Goal: Book appointment/travel/reservation

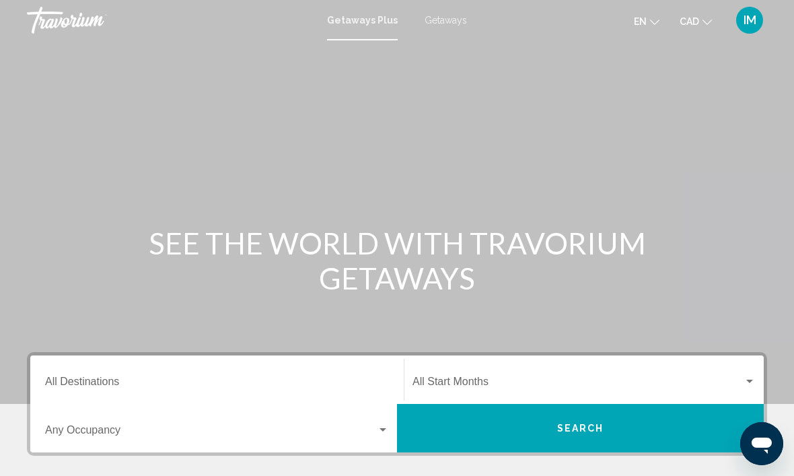
scroll to position [1, 0]
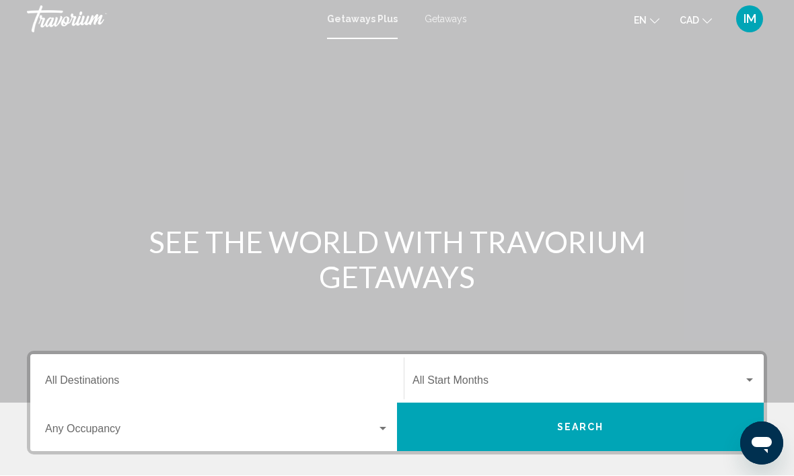
click at [456, 14] on span "Getaways" at bounding box center [446, 19] width 42 height 11
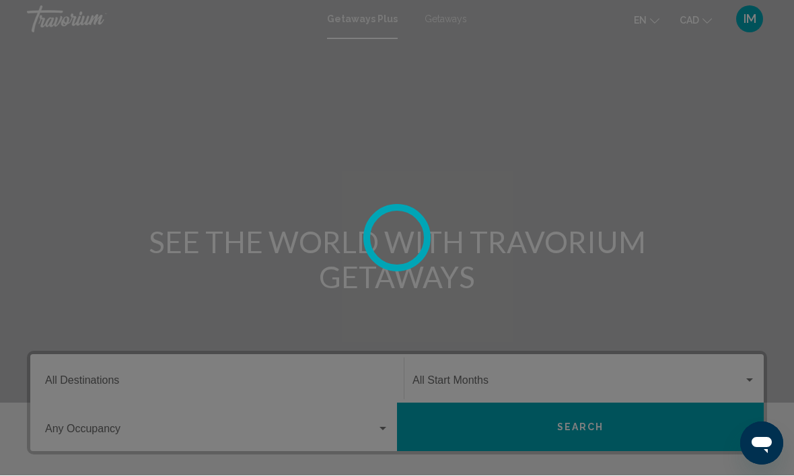
scroll to position [1, 0]
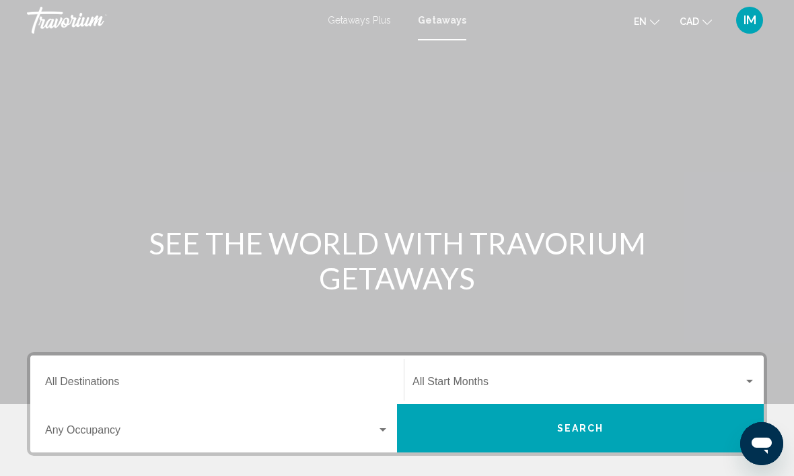
scroll to position [146, 0]
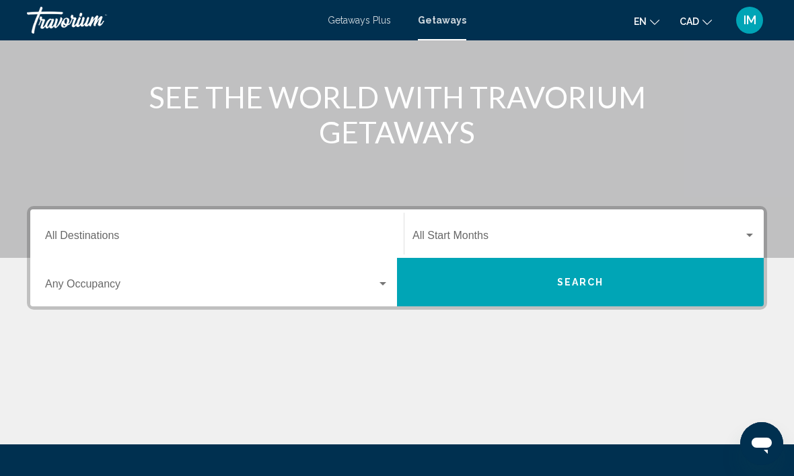
click at [205, 291] on span "Search widget" at bounding box center [211, 287] width 332 height 12
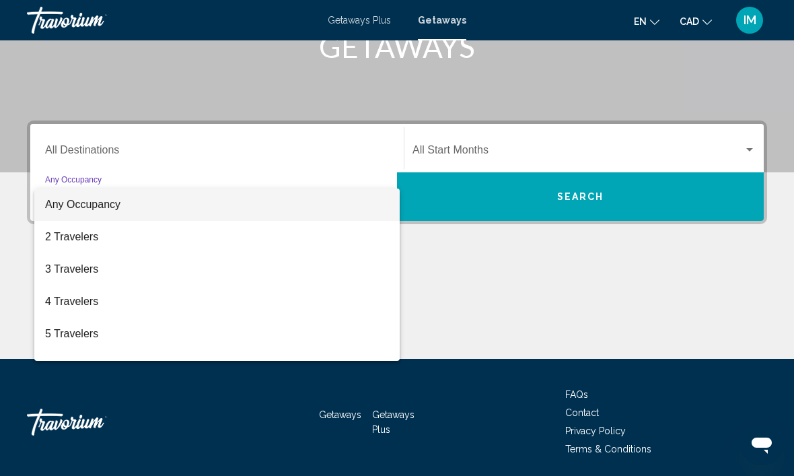
scroll to position [234, 0]
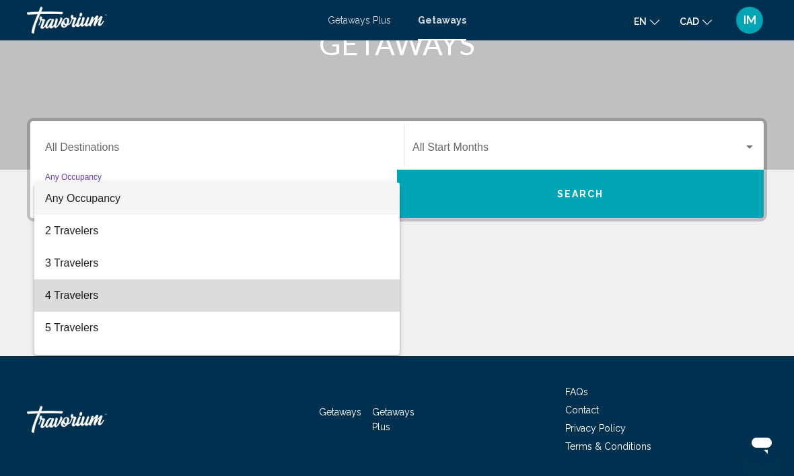
click at [123, 300] on span "4 Travelers" at bounding box center [217, 295] width 344 height 32
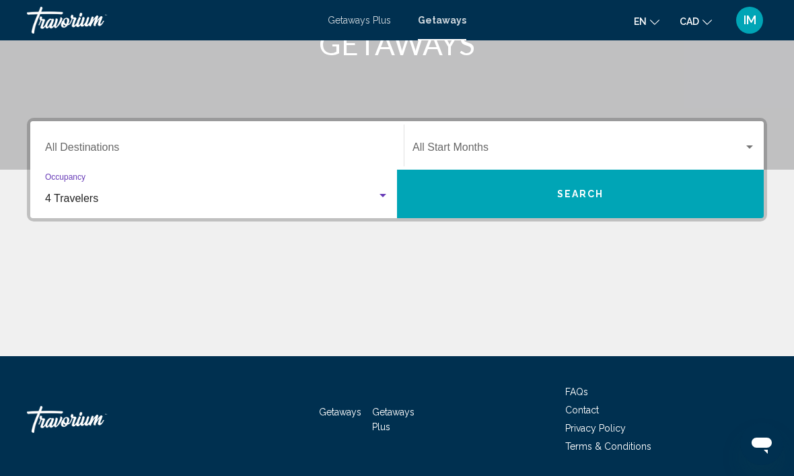
click at [575, 208] on button "Search" at bounding box center [580, 194] width 367 height 48
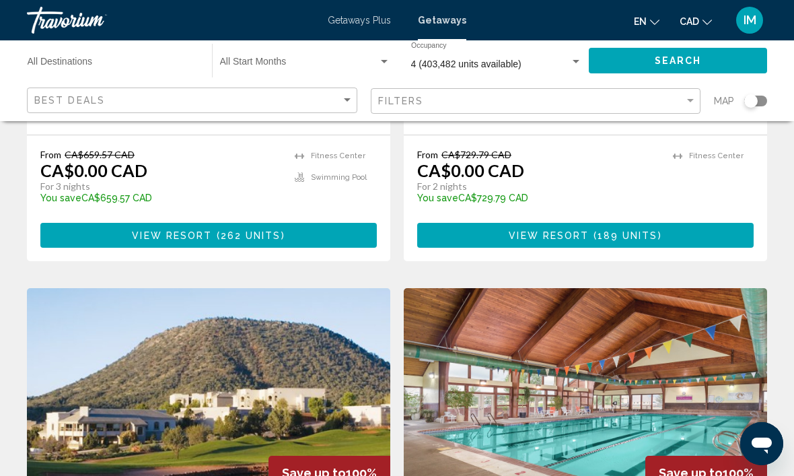
scroll to position [360, 0]
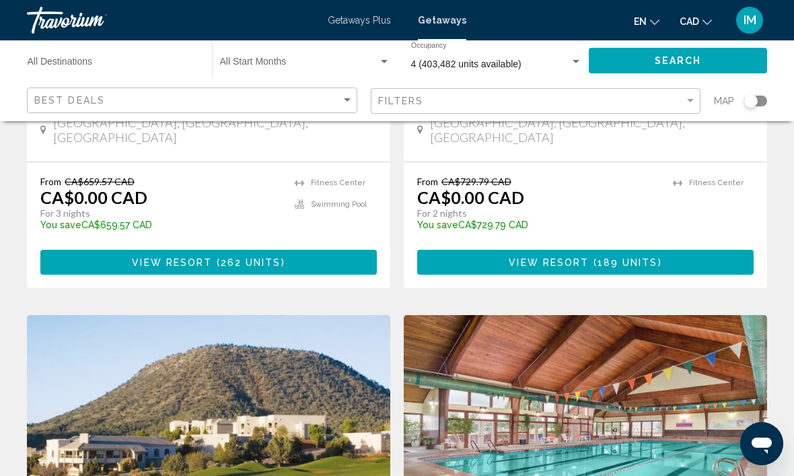
click at [145, 69] on input "Destination All Destinations" at bounding box center [113, 64] width 171 height 11
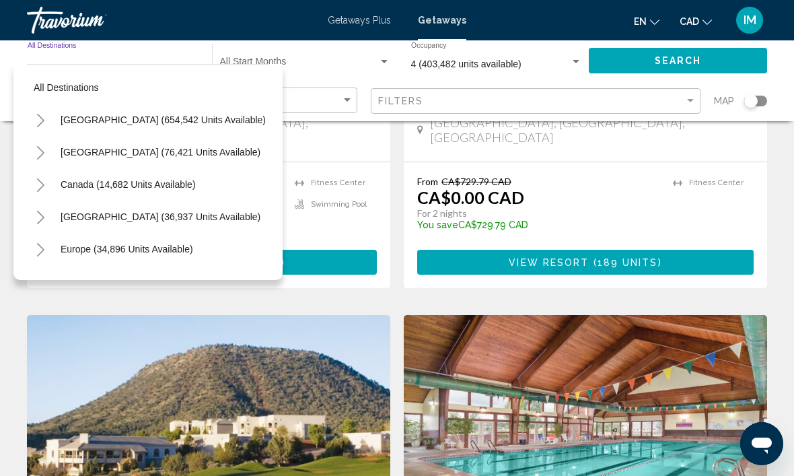
click at [173, 160] on button "Mexico (76,421 units available)" at bounding box center [160, 152] width 213 height 31
type input "**********"
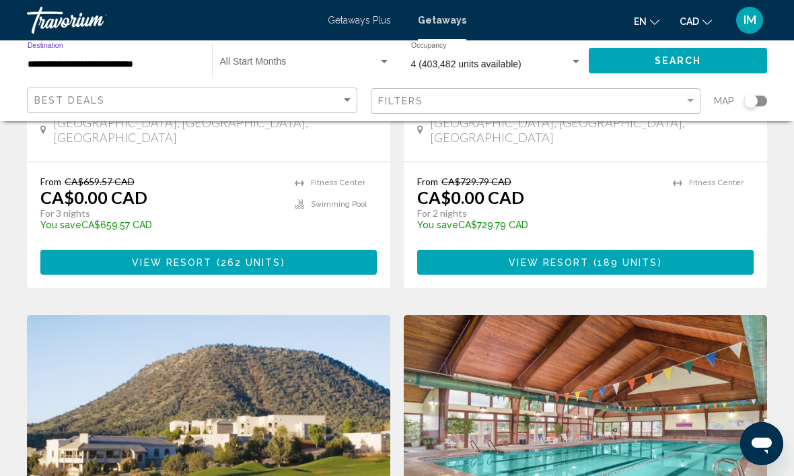
click at [684, 73] on button "Search" at bounding box center [678, 60] width 178 height 25
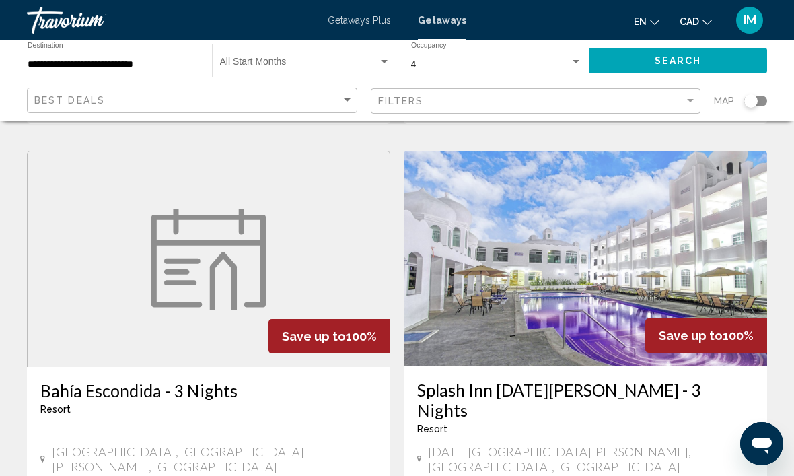
scroll to position [514, 0]
